Goal: Task Accomplishment & Management: Use online tool/utility

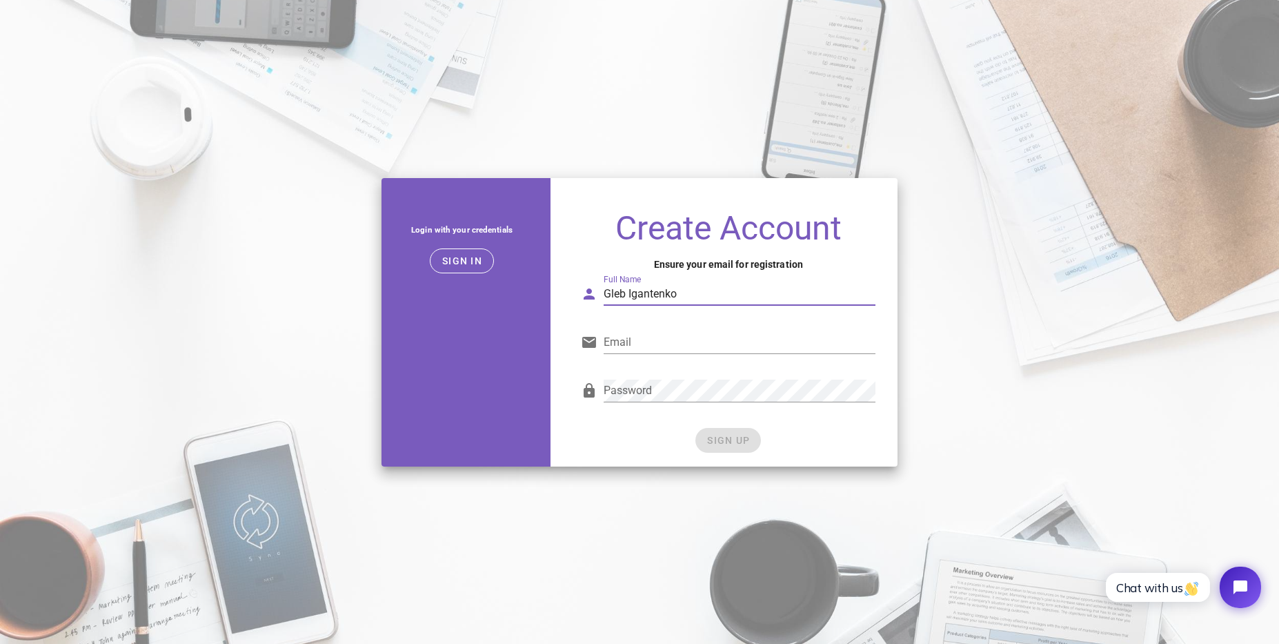
type input "Gleb Igantenko"
paste input "[PERSON_NAME][EMAIL_ADDRESS][DOMAIN_NAME]"
type input "[PERSON_NAME][EMAIL_ADDRESS][DOMAIN_NAME]"
click at [722, 441] on div "SIGN UP" at bounding box center [728, 440] width 295 height 25
click at [733, 442] on span "SIGN UP" at bounding box center [727, 440] width 43 height 11
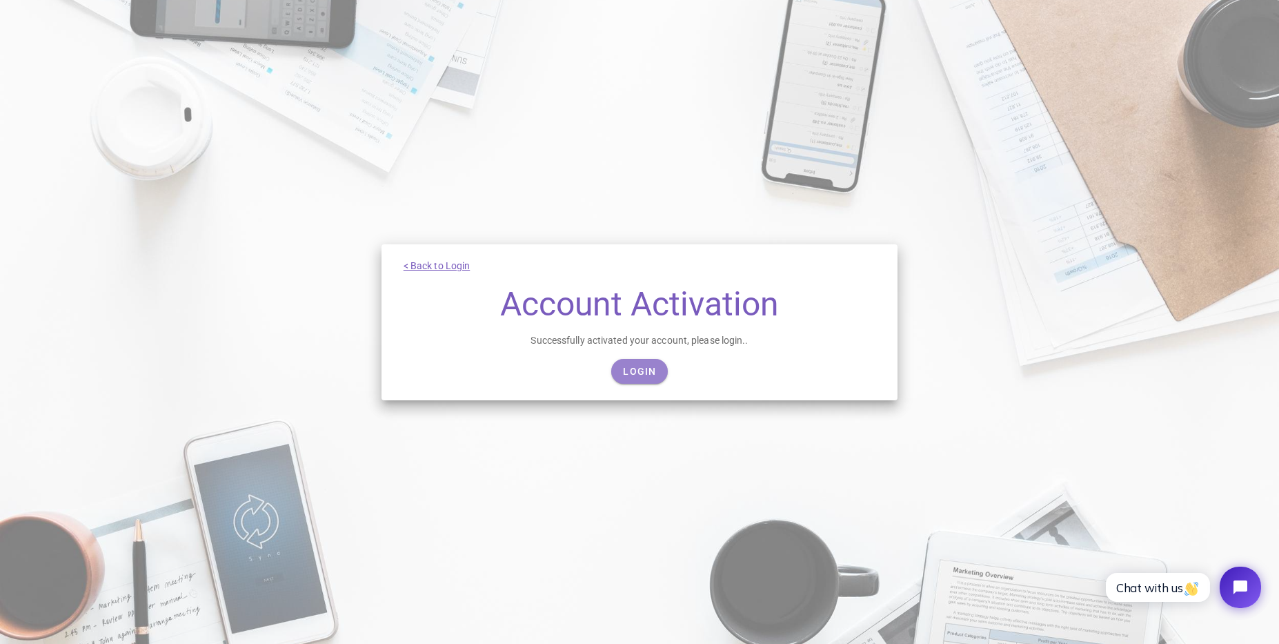
click at [648, 371] on span "Login" at bounding box center [639, 371] width 34 height 11
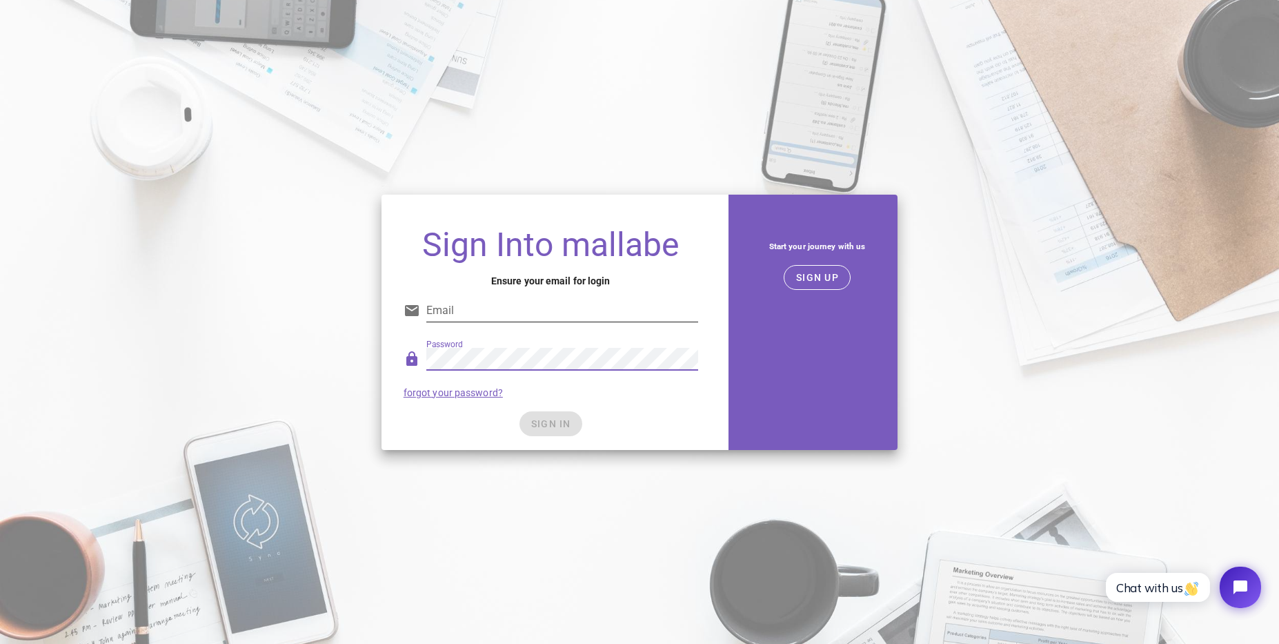
click at [609, 308] on input "Email" at bounding box center [562, 310] width 272 height 22
paste input "[PERSON_NAME][EMAIL_ADDRESS][DOMAIN_NAME]"
type input "[PERSON_NAME][EMAIL_ADDRESS][DOMAIN_NAME]"
click at [640, 395] on div "Password forgot your password?" at bounding box center [550, 373] width 311 height 72
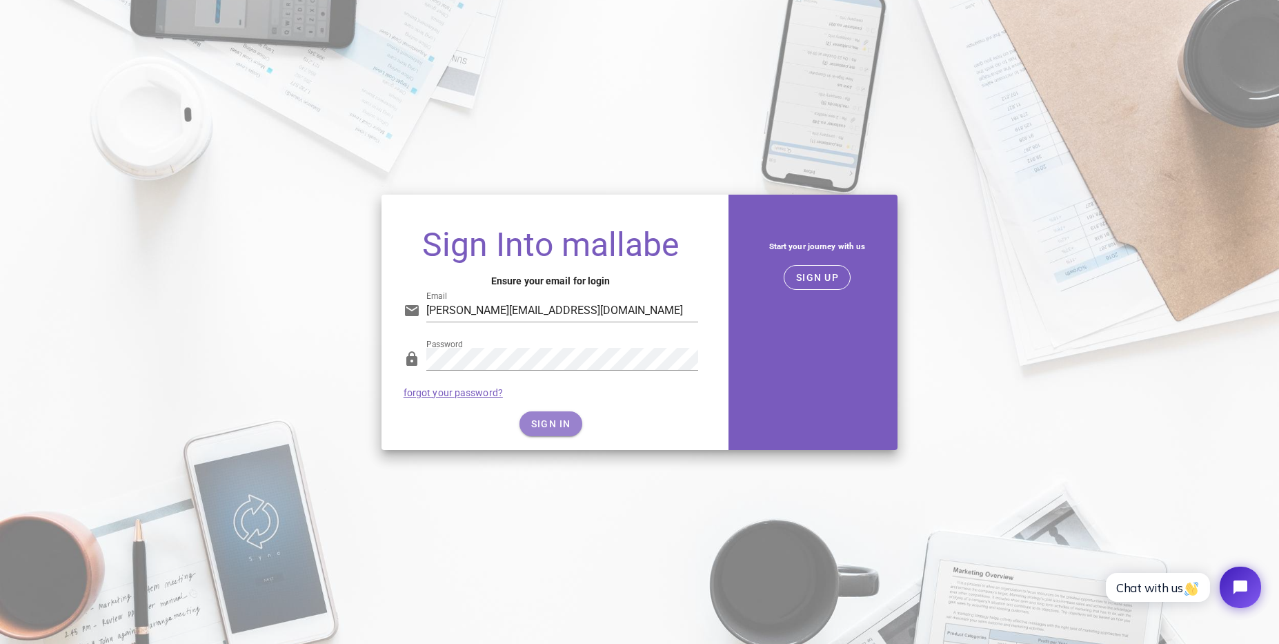
click at [573, 423] on button "SIGN IN" at bounding box center [550, 423] width 63 height 25
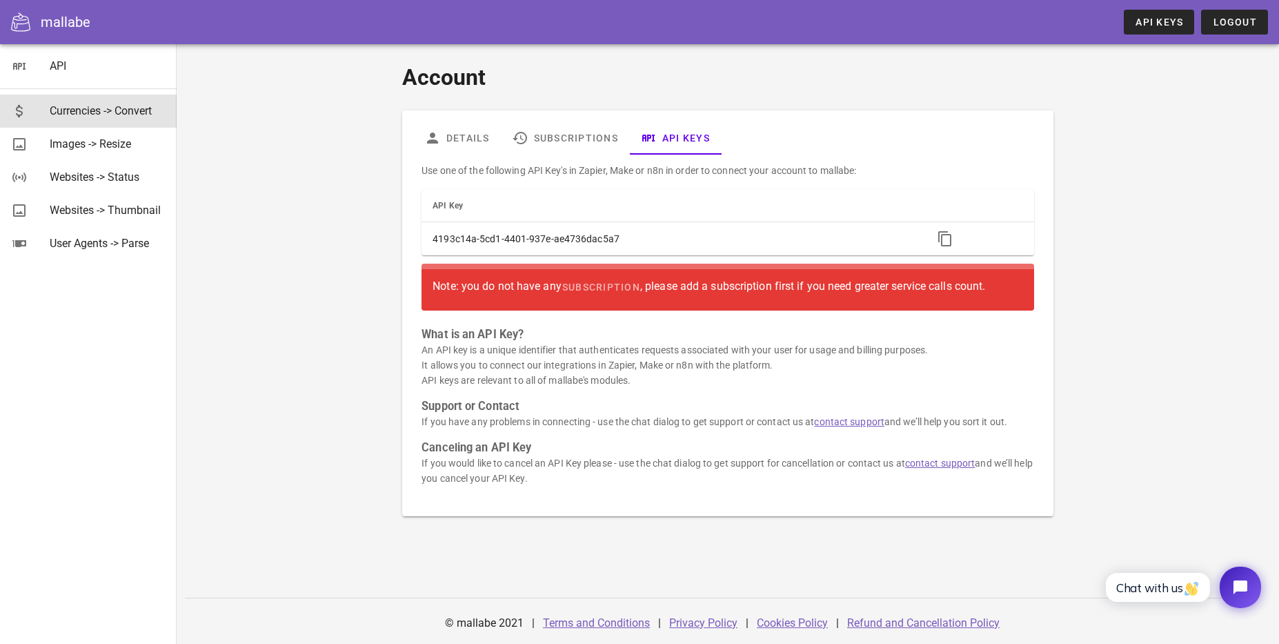
click at [95, 108] on div "Currencies -> Convert" at bounding box center [108, 110] width 116 height 13
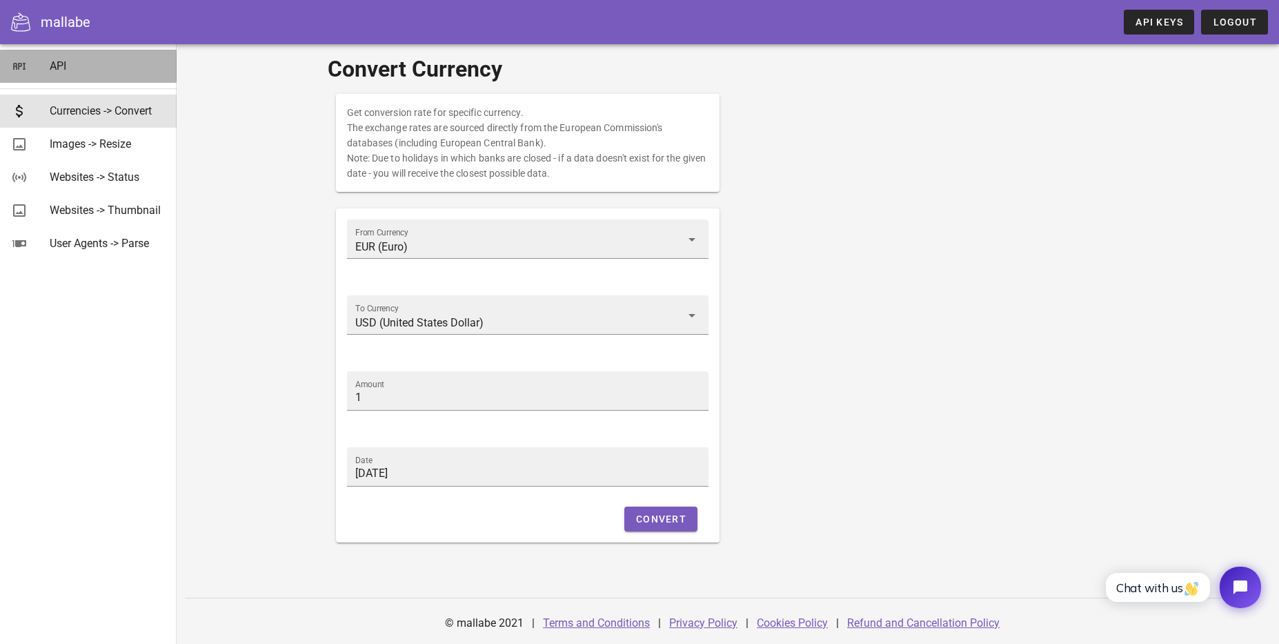
click at [62, 68] on div "API" at bounding box center [108, 65] width 116 height 13
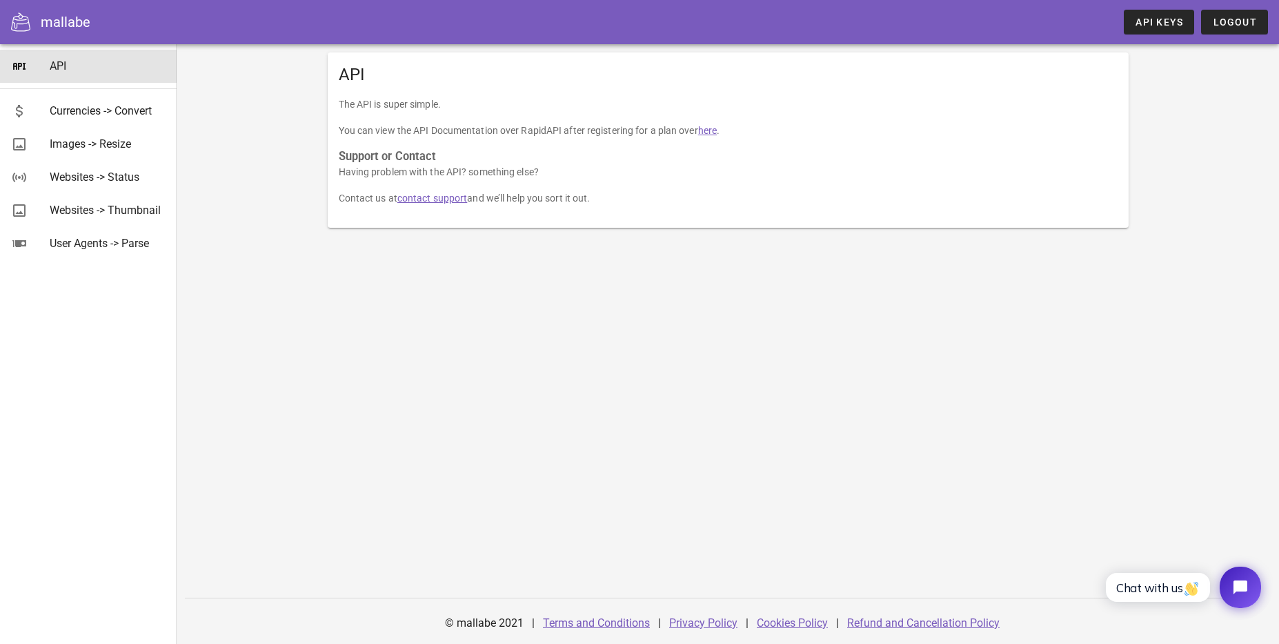
click at [716, 131] on link "here" at bounding box center [707, 130] width 19 height 11
